Goal: Task Accomplishment & Management: Complete application form

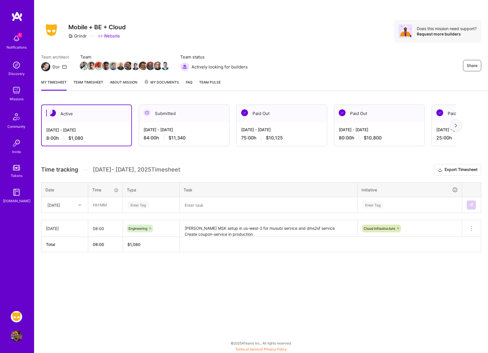
click at [72, 207] on div "[DATE]" at bounding box center [60, 204] width 31 height 9
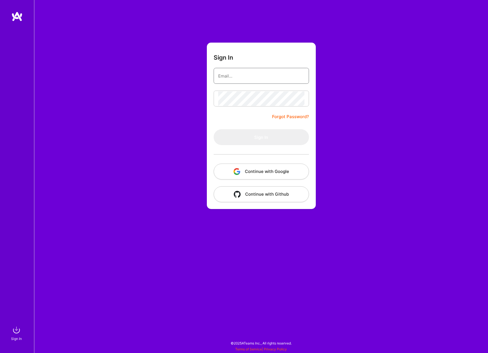
type input "[EMAIL_ADDRESS][DOMAIN_NAME]"
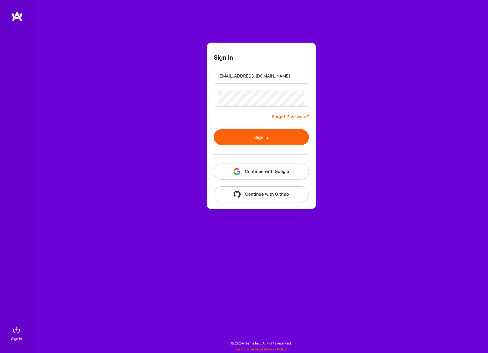
click at [254, 134] on button "Sign In" at bounding box center [261, 137] width 95 height 16
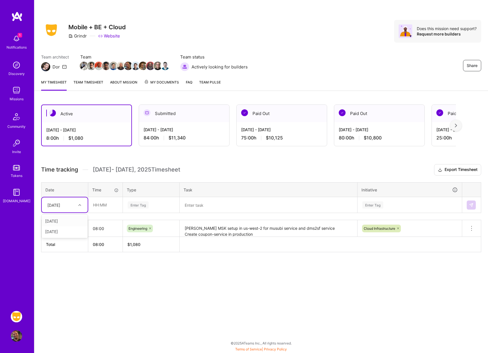
click at [78, 204] on icon at bounding box center [79, 204] width 3 height 3
click at [107, 207] on input "text" at bounding box center [105, 204] width 34 height 15
type input "08:00"
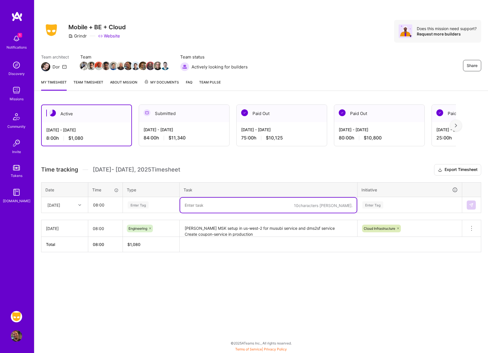
click at [197, 203] on textarea at bounding box center [268, 204] width 176 height 15
type textarea "RDS updates and more for the coupon service"
click at [147, 206] on div "Enter Tag" at bounding box center [138, 204] width 21 height 9
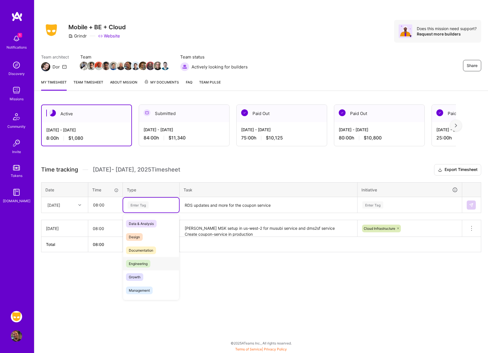
click at [140, 260] on span "Engineering" at bounding box center [138, 264] width 24 height 8
click at [368, 206] on div "Enter Tag" at bounding box center [372, 204] width 21 height 9
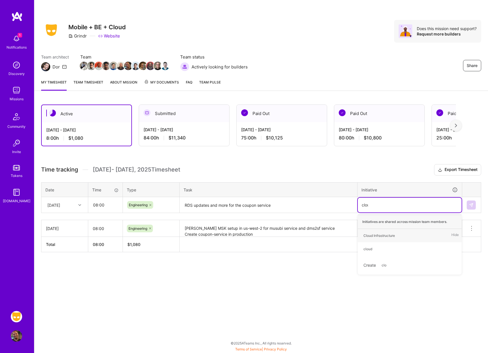
type input "cloud"
click at [368, 233] on div "Cloud Infrastructure" at bounding box center [378, 235] width 31 height 6
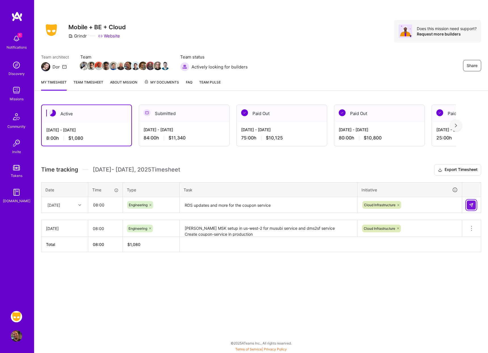
click at [469, 202] on button at bounding box center [471, 204] width 9 height 9
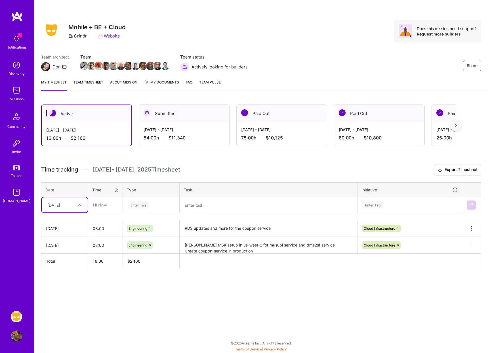
click at [79, 205] on icon at bounding box center [79, 204] width 3 height 3
click at [71, 233] on div "[DATE]" at bounding box center [65, 231] width 46 height 10
click at [111, 204] on input "text" at bounding box center [105, 204] width 34 height 15
type input "08:00"
click at [154, 202] on div "Enter Tag" at bounding box center [151, 204] width 48 height 7
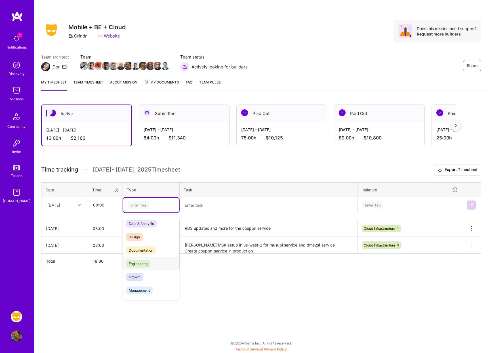
click at [146, 261] on span "Engineering" at bounding box center [138, 264] width 24 height 8
click at [215, 204] on textarea at bounding box center [268, 204] width 176 height 15
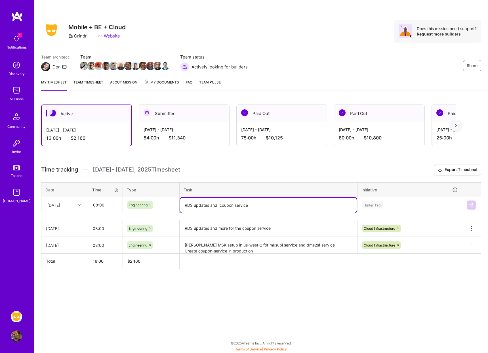
type textarea "RDS updates and coupon service"
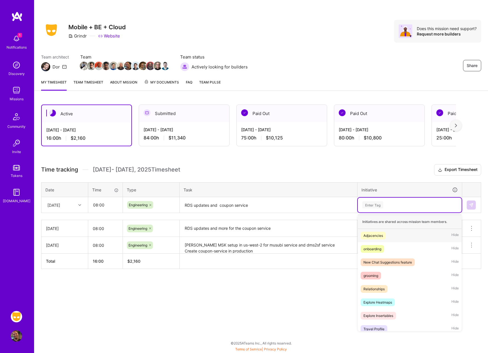
click at [379, 203] on div "Enter Tag" at bounding box center [372, 204] width 21 height 9
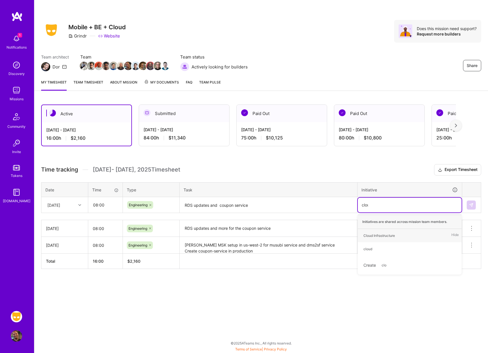
type input "cloud"
click at [376, 235] on div "Cloud Infrastructure" at bounding box center [378, 235] width 31 height 6
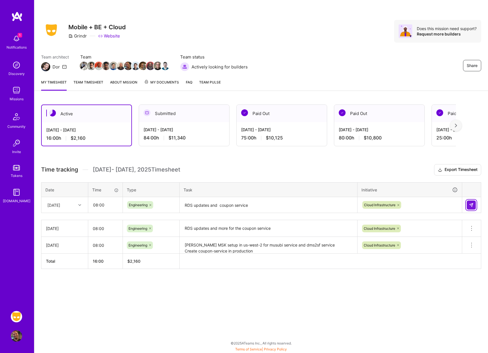
click at [471, 204] on img at bounding box center [471, 205] width 5 height 5
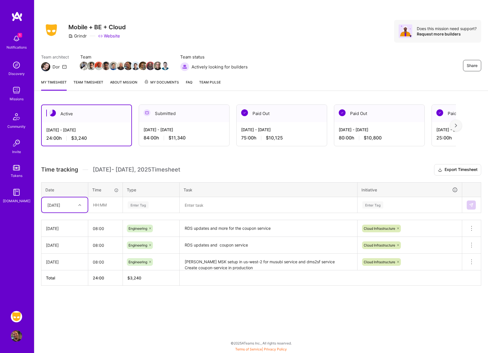
click at [316, 226] on textarea "RDS updates and more for the coupon service" at bounding box center [268, 228] width 176 height 16
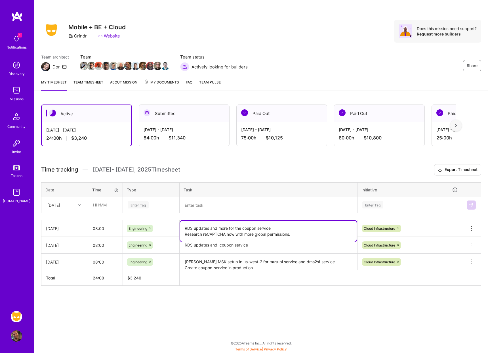
type textarea "RDS updates and more for the coupon service Research reCAPTCHA now with more gl…"
click at [429, 300] on div "Active [DATE] - [DATE] 24:00 h $3,240 Submitted [DATE] - [DATE] 84:00 h $11,340…" at bounding box center [261, 206] width 454 height 216
